Goal: Task Accomplishment & Management: Manage account settings

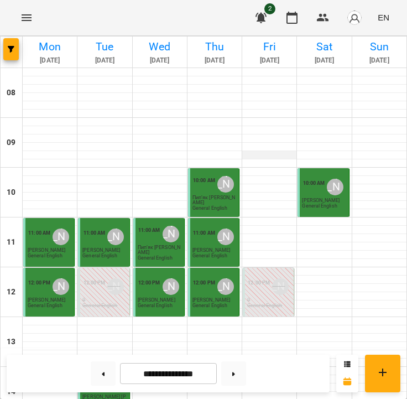
scroll to position [275, 0]
click at [336, 18] on button "button" at bounding box center [323, 17] width 27 height 27
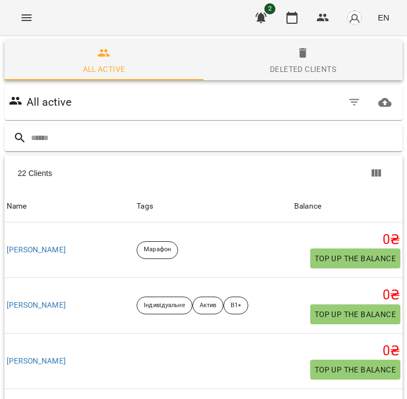
click at [97, 129] on input "text" at bounding box center [214, 138] width 367 height 18
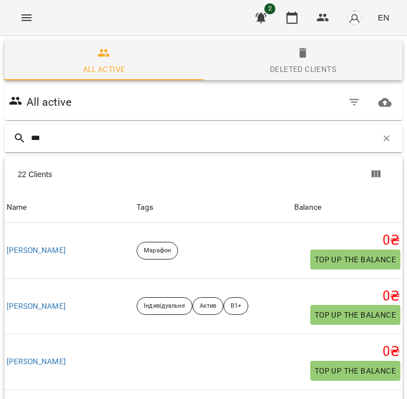
scroll to position [49, 0]
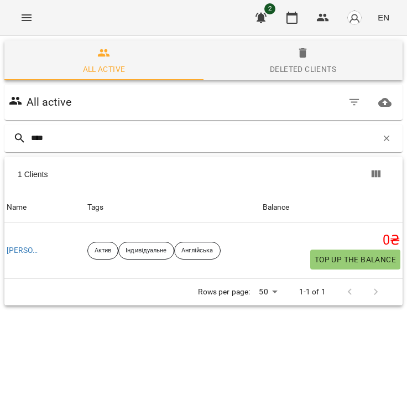
type input "****"
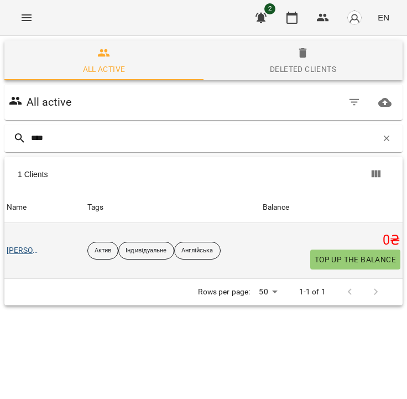
drag, startPoint x: 90, startPoint y: 71, endPoint x: 28, endPoint y: 197, distance: 140.5
click at [28, 245] on link "[PERSON_NAME]" at bounding box center [25, 250] width 36 height 11
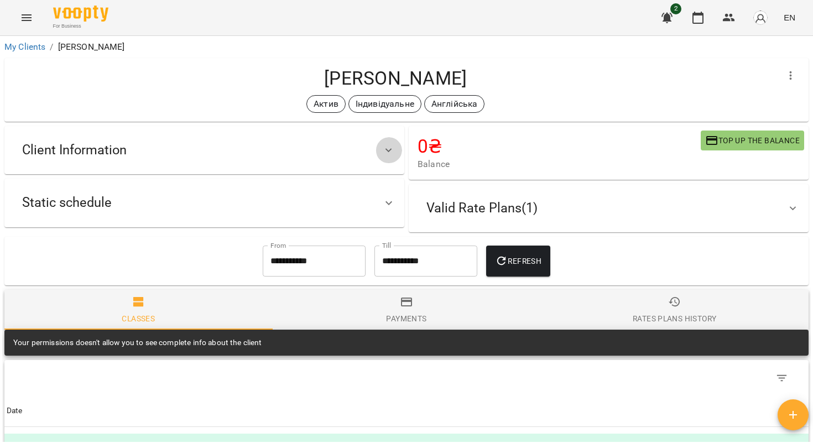
click at [387, 141] on div at bounding box center [389, 150] width 27 height 27
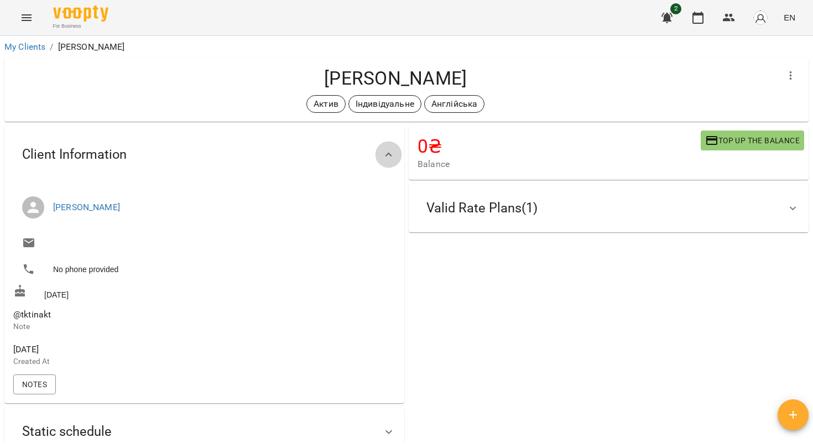
click at [386, 143] on div at bounding box center [389, 155] width 27 height 27
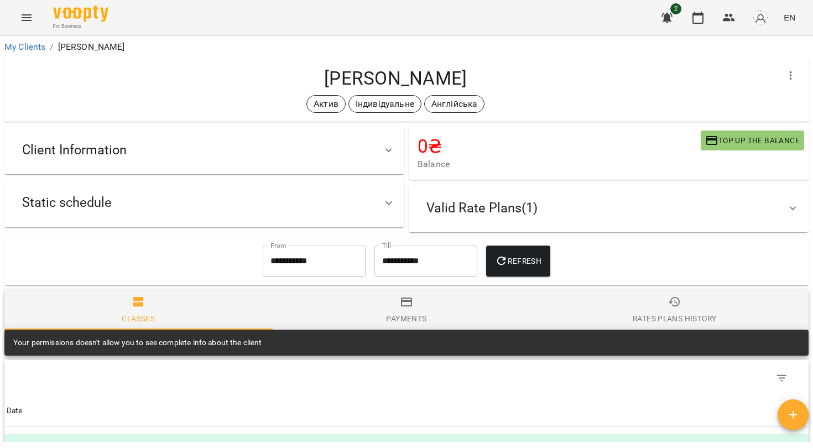
click at [361, 211] on div "Static schedule" at bounding box center [194, 202] width 362 height 35
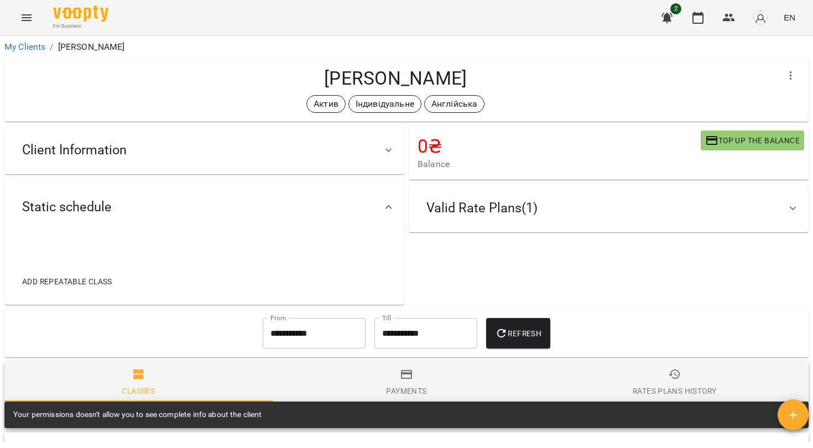
click at [361, 212] on div "Static schedule" at bounding box center [194, 207] width 362 height 35
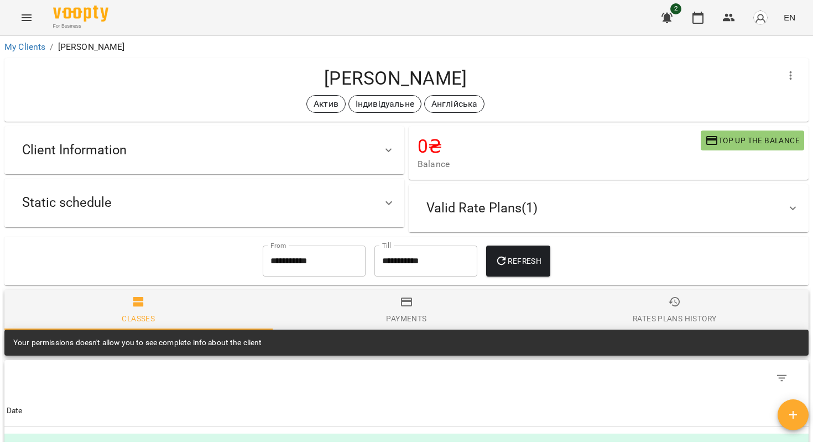
click at [407, 304] on span "Payments" at bounding box center [406, 310] width 255 height 30
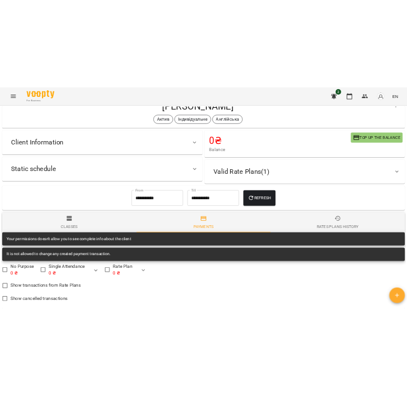
scroll to position [35, 0]
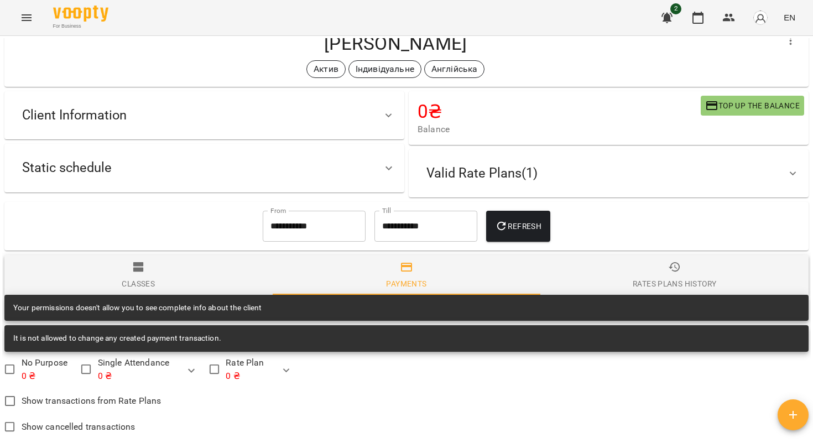
click at [407, 282] on div "Rates Plans History" at bounding box center [675, 283] width 84 height 13
